Goal: Navigation & Orientation: Find specific page/section

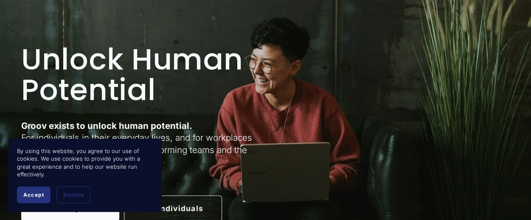
scroll to position [127, 0]
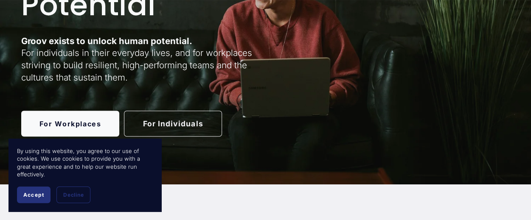
click at [39, 193] on span "Accept" at bounding box center [33, 195] width 21 height 6
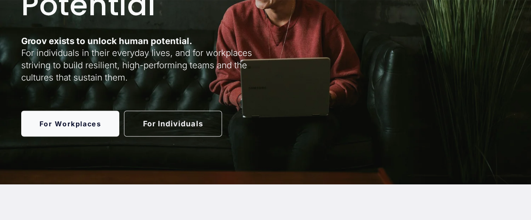
click at [172, 125] on link "For Individuals" at bounding box center [173, 123] width 98 height 25
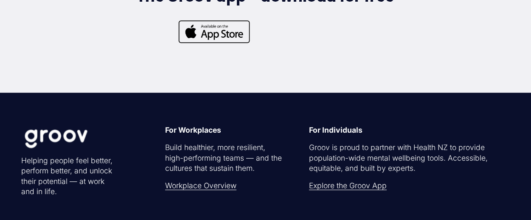
scroll to position [2251, 0]
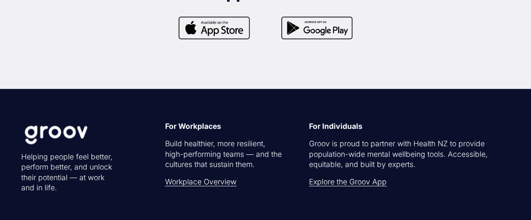
click at [320, 40] on div at bounding box center [317, 27] width 98 height 25
